Goal: Information Seeking & Learning: Learn about a topic

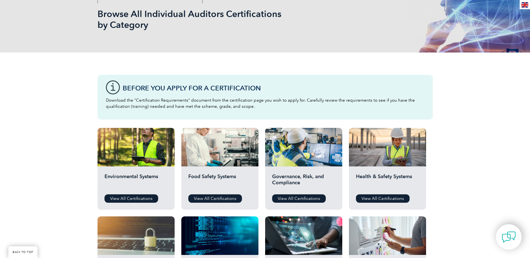
scroll to position [112, 0]
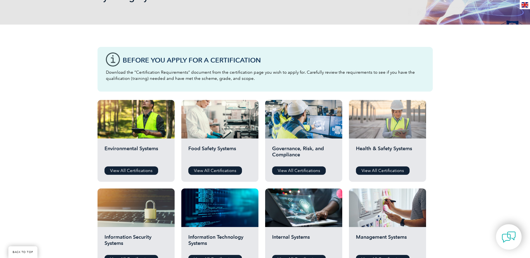
click at [385, 130] on div at bounding box center [387, 119] width 77 height 39
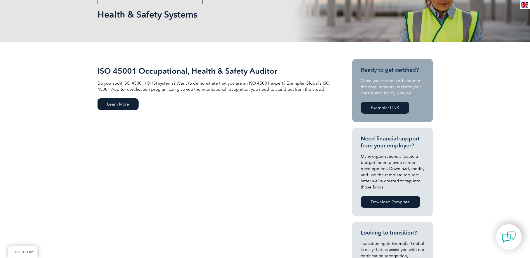
scroll to position [56, 0]
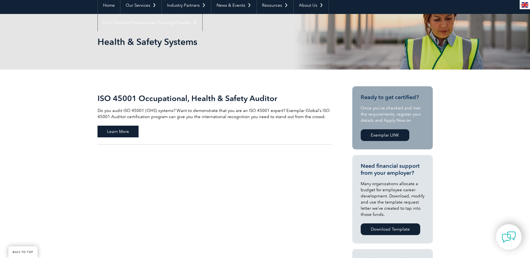
click at [126, 133] on span "Learn More" at bounding box center [117, 132] width 41 height 12
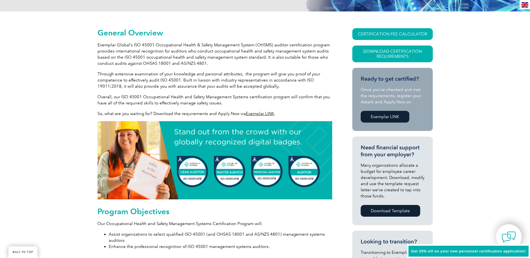
scroll to position [112, 0]
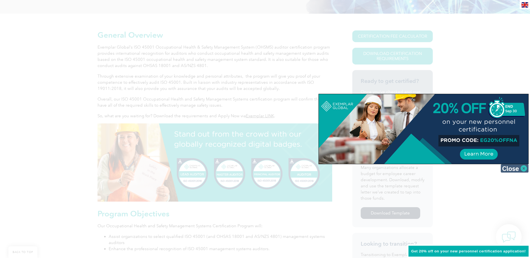
click at [522, 170] on img at bounding box center [514, 168] width 28 height 8
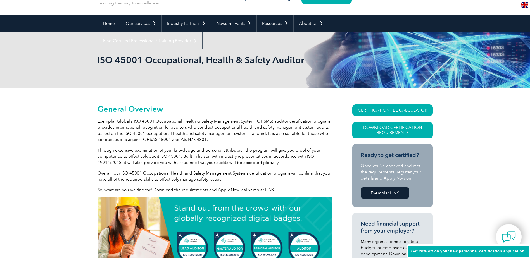
scroll to position [28, 0]
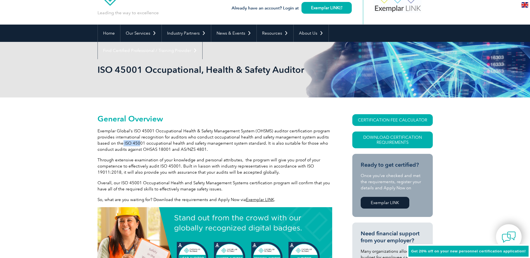
drag, startPoint x: 123, startPoint y: 144, endPoint x: 138, endPoint y: 141, distance: 15.0
click at [138, 141] on p "Exemplar Global’s ISO 45001 Occupational Health & Safety Management System (OHS…" at bounding box center [214, 140] width 235 height 25
copy p "ISO 450"
drag, startPoint x: 133, startPoint y: 131, endPoint x: 270, endPoint y: 131, distance: 137.1
click at [270, 131] on p "Exemplar Global’s ISO 45001 Occupational Health & Safety Management System (OHS…" at bounding box center [214, 140] width 235 height 25
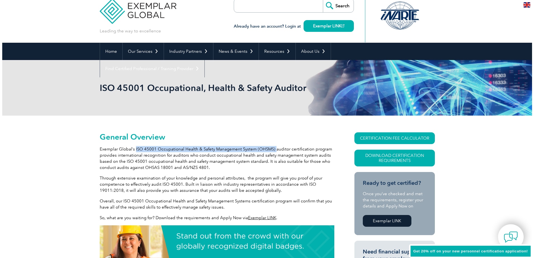
scroll to position [0, 0]
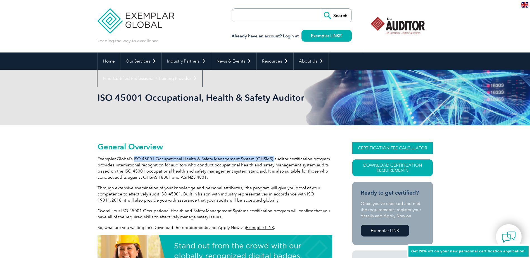
click at [371, 149] on link "CERTIFICATION FEE CALCULATOR" at bounding box center [392, 148] width 80 height 12
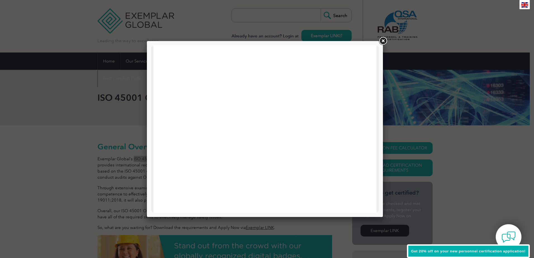
click at [363, 90] on div at bounding box center [264, 262] width 223 height 434
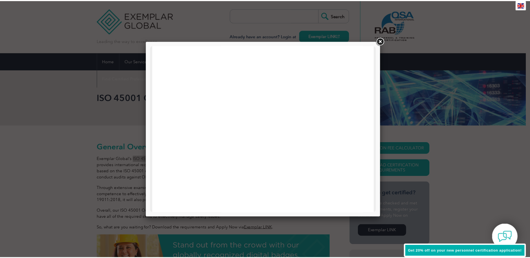
scroll to position [266, 0]
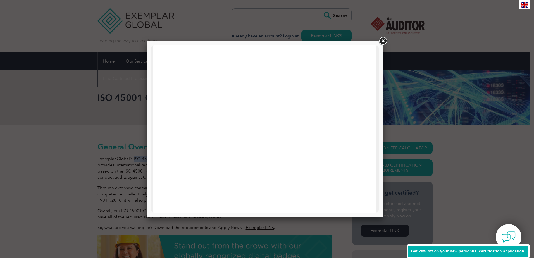
click at [384, 42] on link at bounding box center [383, 41] width 10 height 10
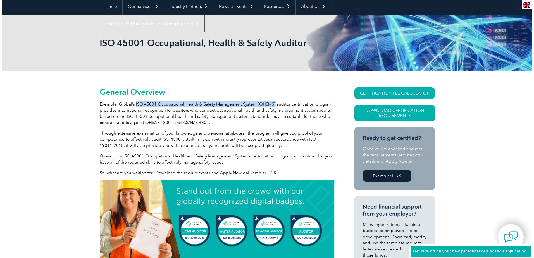
scroll to position [56, 0]
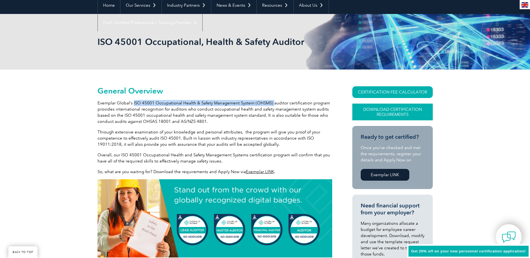
click at [397, 110] on link "Download Certification Requirements" at bounding box center [392, 112] width 80 height 17
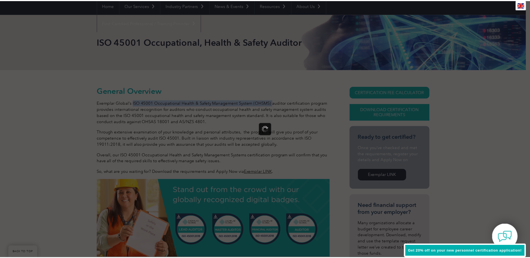
scroll to position [0, 0]
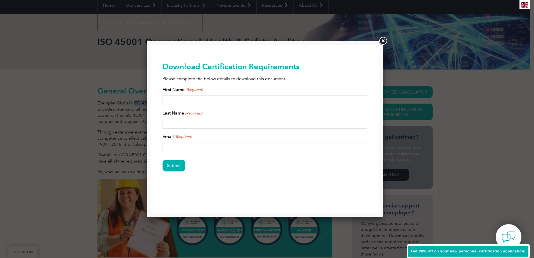
click at [385, 39] on link at bounding box center [383, 41] width 10 height 10
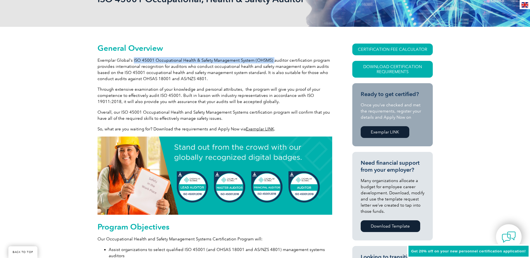
scroll to position [140, 0]
